Goal: Task Accomplishment & Management: Complete application form

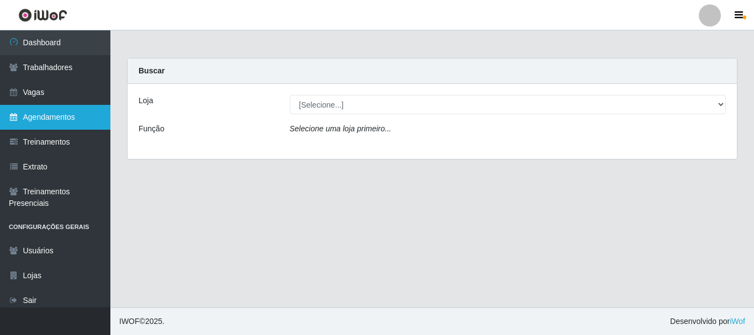
click at [76, 117] on link "Agendamentos" at bounding box center [55, 117] width 110 height 25
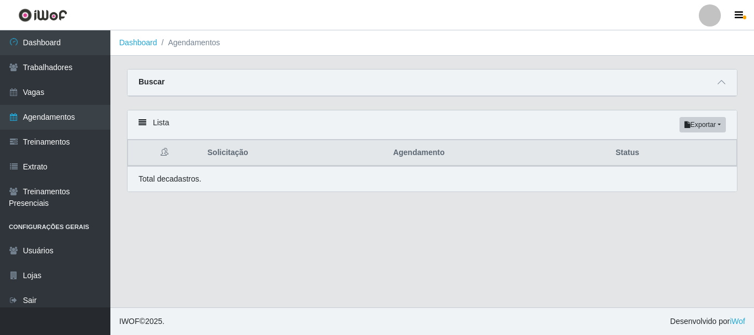
click at [412, 155] on th "Agendamento" at bounding box center [497, 153] width 222 height 26
click at [150, 83] on strong "Buscar" at bounding box center [152, 81] width 26 height 9
click at [722, 82] on icon at bounding box center [722, 82] width 8 height 8
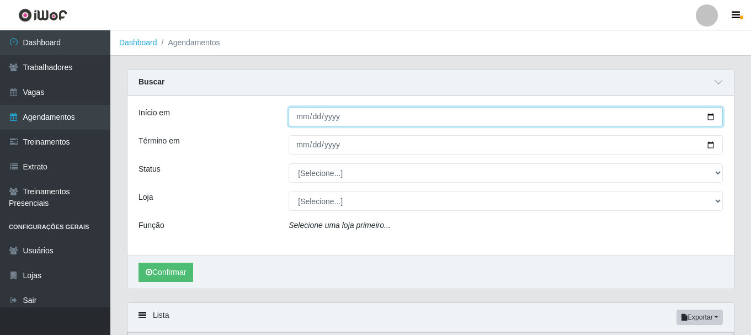
click at [710, 114] on input "Início em" at bounding box center [506, 116] width 434 height 19
type input "[DATE]"
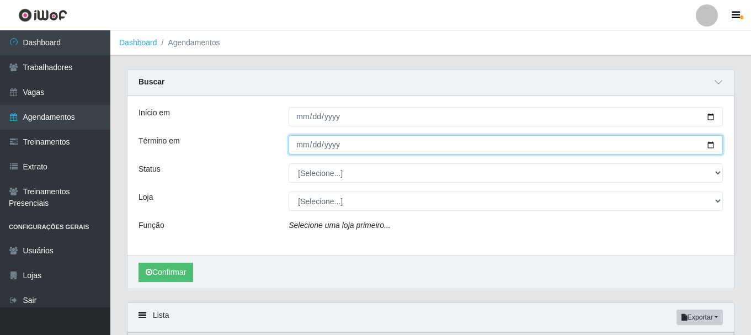
click at [715, 145] on input "Término em" at bounding box center [506, 144] width 434 height 19
type input "[DATE]"
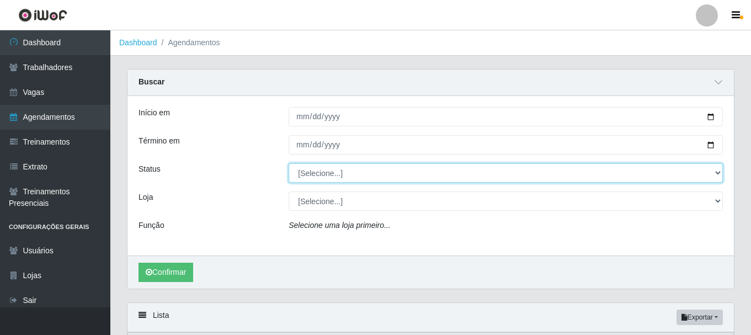
click at [716, 173] on select "[Selecione...] AGENDADO AGUARDANDO LIBERAR EM ANDAMENTO EM REVISÃO FINALIZADO C…" at bounding box center [506, 172] width 434 height 19
select select "AGENDADO"
click at [289, 164] on select "[Selecione...] AGENDADO AGUARDANDO LIBERAR EM ANDAMENTO EM REVISÃO FINALIZADO C…" at bounding box center [506, 172] width 434 height 19
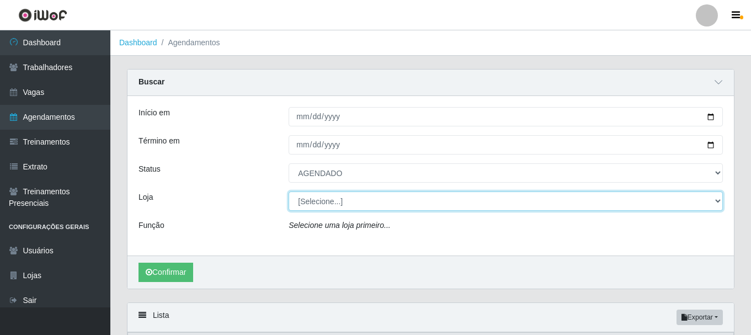
click at [717, 201] on select "[Selecione...] [PERSON_NAME]" at bounding box center [506, 201] width 434 height 19
select select "230"
click at [289, 192] on select "[Selecione...] [PERSON_NAME]" at bounding box center [506, 201] width 434 height 19
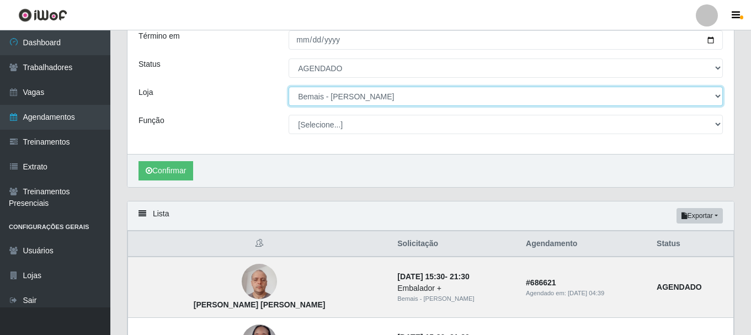
scroll to position [110, 0]
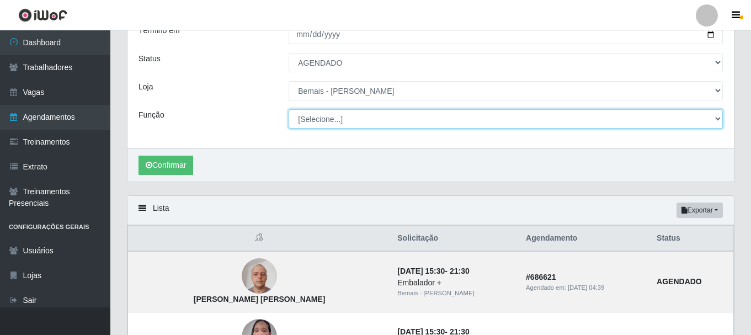
click at [717, 119] on select "[Selecione...] ASG ASG + ASG ++ Auxiliar de Depósito Auxiliar de Depósito + Aux…" at bounding box center [506, 118] width 434 height 19
select select "108"
click at [289, 110] on select "[Selecione...] ASG ASG + ASG ++ Auxiliar de Depósito Auxiliar de Depósito + Aux…" at bounding box center [506, 118] width 434 height 19
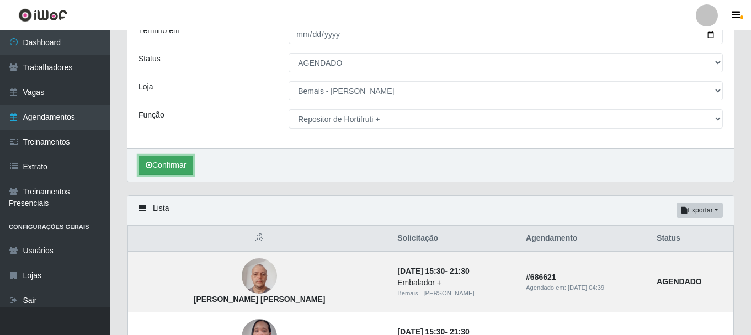
click at [162, 160] on button "Confirmar" at bounding box center [166, 165] width 55 height 19
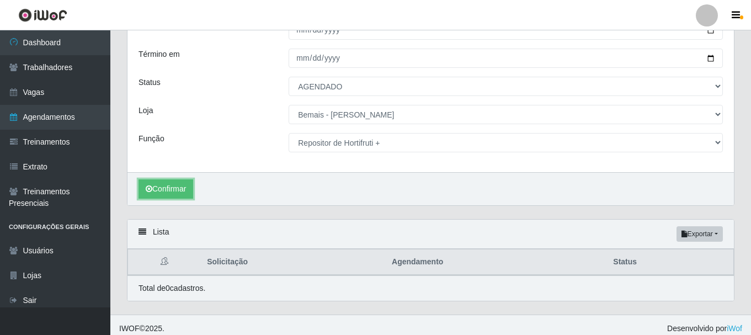
scroll to position [94, 0]
